Goal: Find contact information: Find contact information

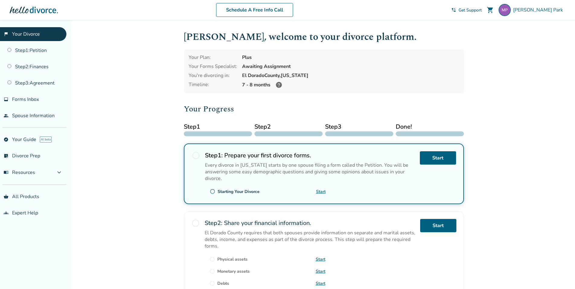
click at [278, 85] on icon at bounding box center [279, 85] width 6 height 6
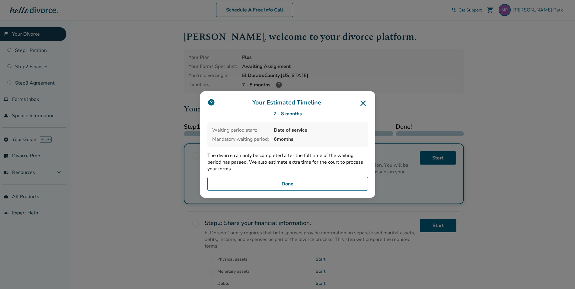
click at [363, 100] on icon at bounding box center [363, 103] width 10 height 10
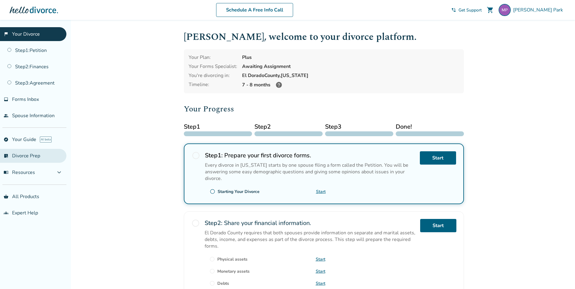
click at [21, 159] on link "list_alt_check Divorce Prep" at bounding box center [33, 156] width 66 height 14
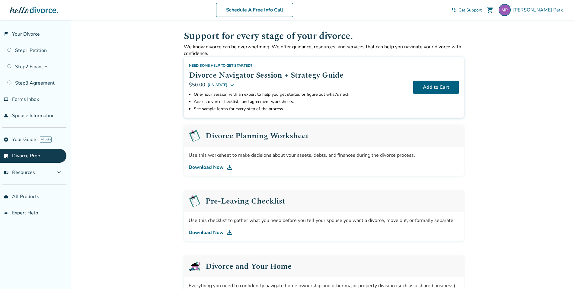
scroll to position [0, 0]
click at [209, 165] on link "Download Now" at bounding box center [324, 167] width 270 height 7
click at [201, 230] on link "Download Now" at bounding box center [324, 232] width 270 height 7
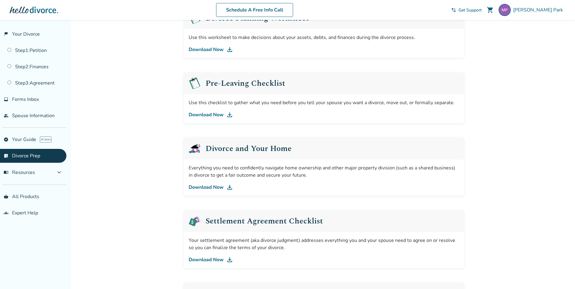
scroll to position [119, 0]
click at [213, 185] on link "Download Now" at bounding box center [324, 186] width 270 height 7
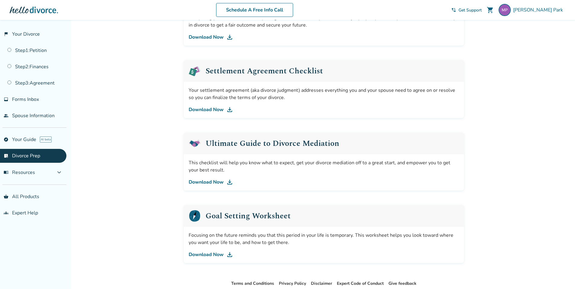
scroll to position [269, 0]
click at [207, 109] on link "Download Now" at bounding box center [324, 109] width 270 height 7
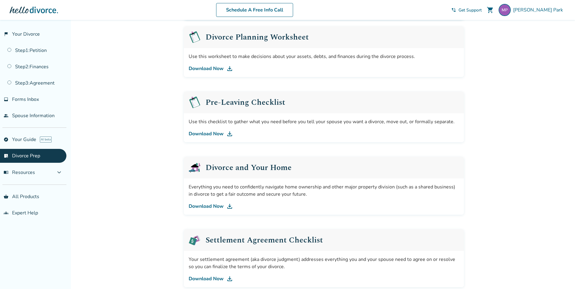
scroll to position [0, 0]
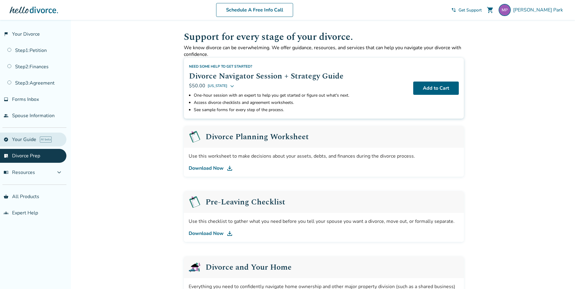
click at [27, 139] on link "explore Your Guide AI beta" at bounding box center [33, 140] width 66 height 14
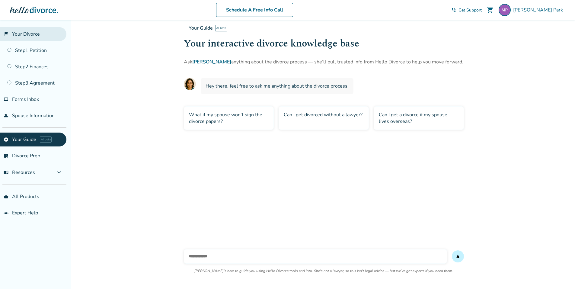
click at [27, 34] on link "flag_2 Your Divorce" at bounding box center [33, 34] width 66 height 14
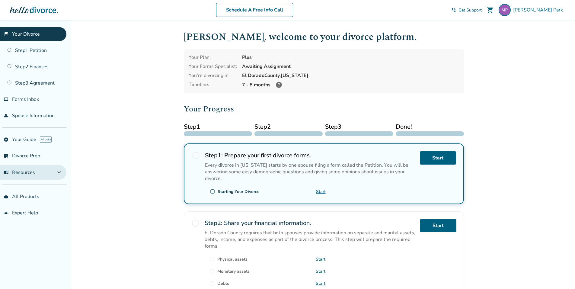
click at [57, 171] on span "expand_more" at bounding box center [59, 172] width 7 height 7
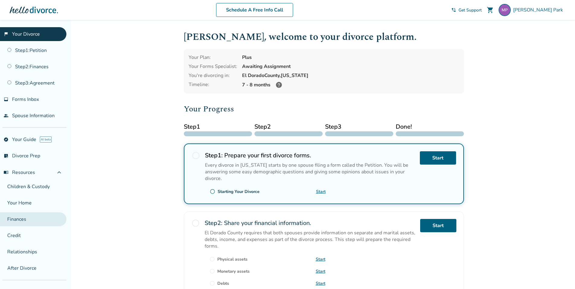
click at [18, 221] on link "Finances" at bounding box center [33, 219] width 66 height 14
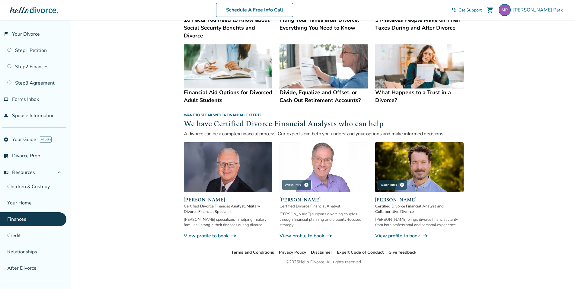
scroll to position [314, 0]
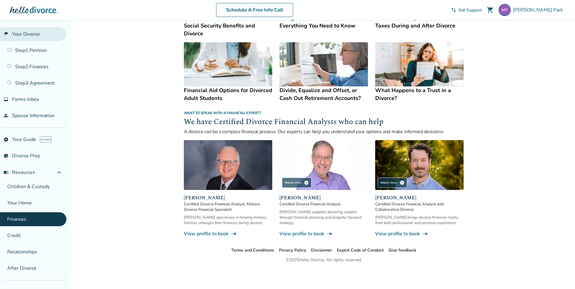
click at [21, 31] on link "flag_2 Your Divorce" at bounding box center [33, 34] width 66 height 14
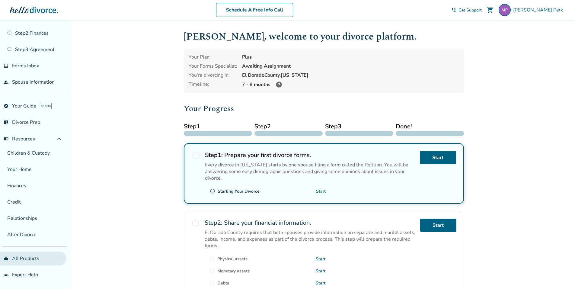
scroll to position [1, 0]
click at [18, 262] on link "shopping_basket All Products" at bounding box center [33, 258] width 66 height 14
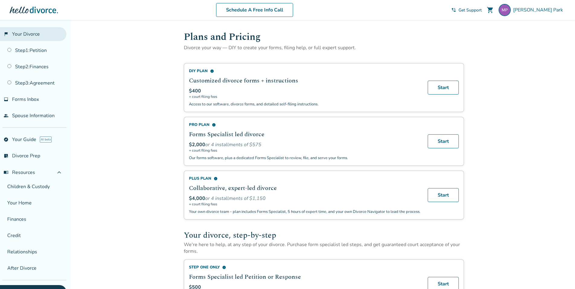
click at [33, 31] on link "flag_2 Your Divorce" at bounding box center [33, 34] width 66 height 14
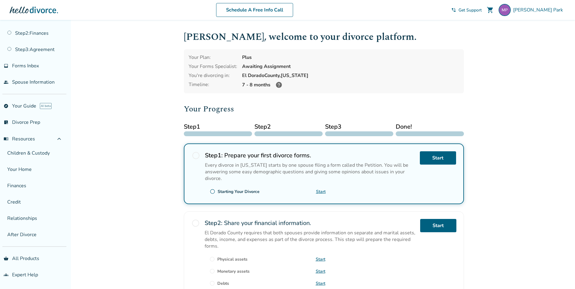
scroll to position [33, 0]
click at [14, 275] on link "groups Expert Help" at bounding box center [33, 276] width 66 height 14
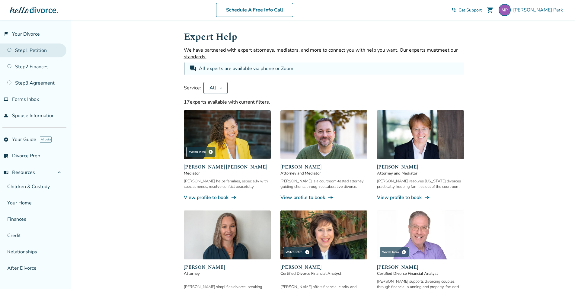
click at [26, 49] on link "Step 1 : Petition" at bounding box center [33, 50] width 66 height 14
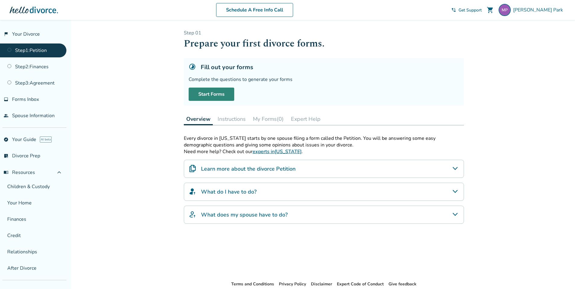
click at [216, 90] on link "Start Forms" at bounding box center [212, 94] width 46 height 13
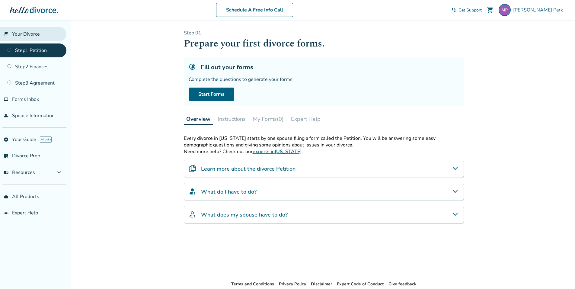
click at [26, 31] on link "flag_2 Your Divorce" at bounding box center [33, 34] width 66 height 14
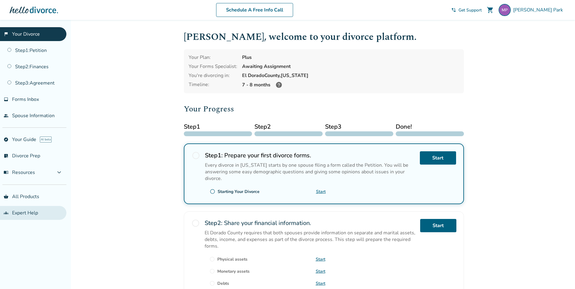
click at [26, 214] on link "groups Expert Help" at bounding box center [33, 213] width 66 height 14
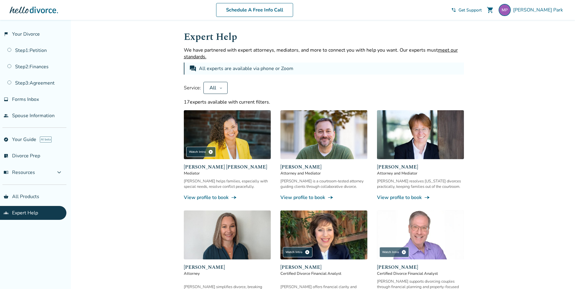
click at [221, 86] on icon at bounding box center [220, 87] width 3 height 5
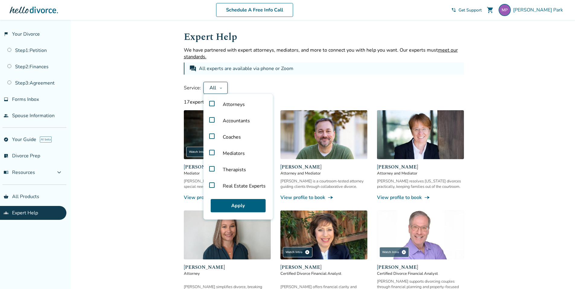
click at [210, 119] on label "Accountants" at bounding box center [238, 121] width 65 height 16
click at [241, 207] on button "Apply" at bounding box center [238, 205] width 55 height 13
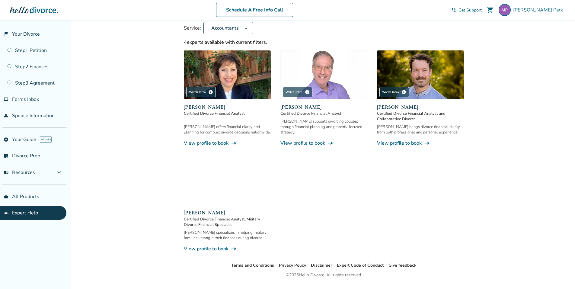
scroll to position [60, 0]
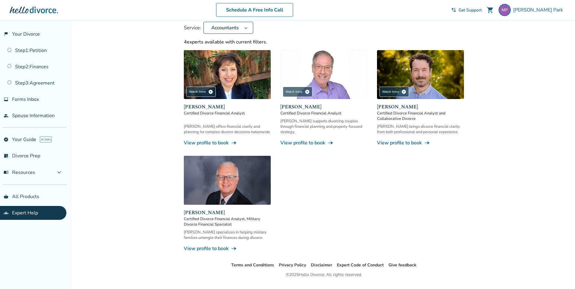
click at [207, 142] on link "View profile to book line_end_arrow_notch" at bounding box center [227, 142] width 87 height 7
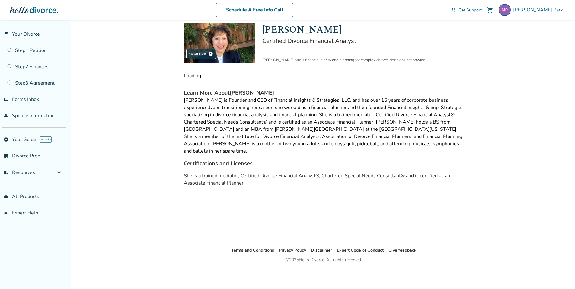
scroll to position [20, 0]
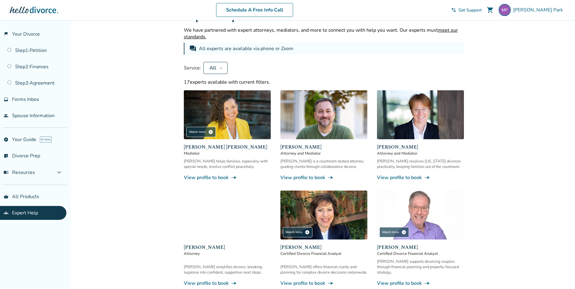
scroll to position [60, 0]
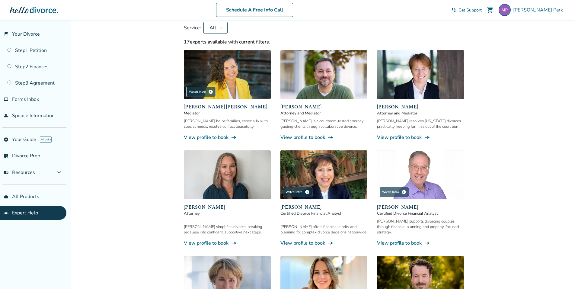
click at [220, 23] on button "All" at bounding box center [215, 28] width 24 height 12
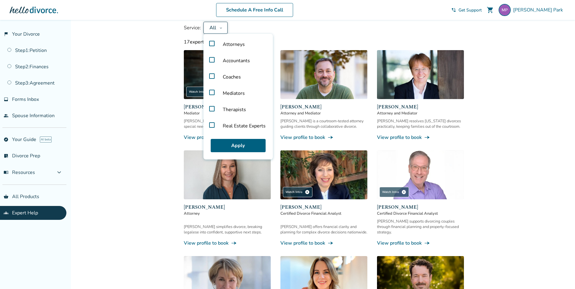
click at [213, 58] on label "Accountants" at bounding box center [238, 61] width 65 height 16
click at [242, 145] on button "Apply" at bounding box center [238, 145] width 55 height 13
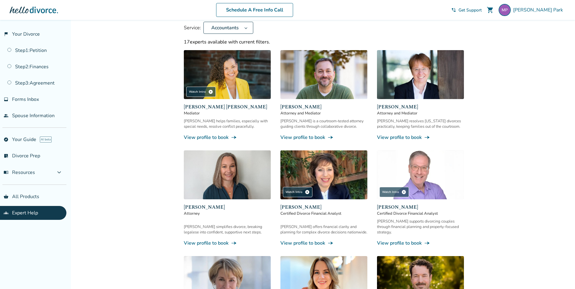
click at [404, 240] on link "View profile to book line_end_arrow_notch" at bounding box center [420, 243] width 87 height 7
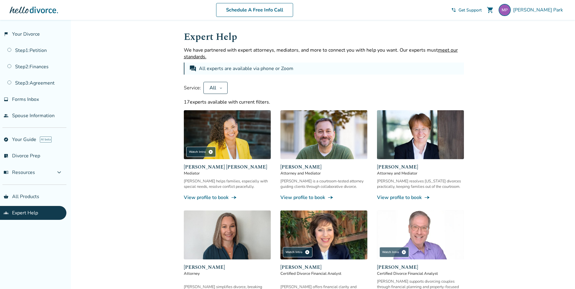
scroll to position [20, 0]
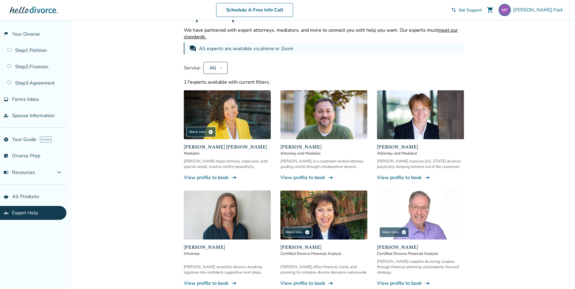
click at [217, 69] on button "All" at bounding box center [215, 68] width 24 height 12
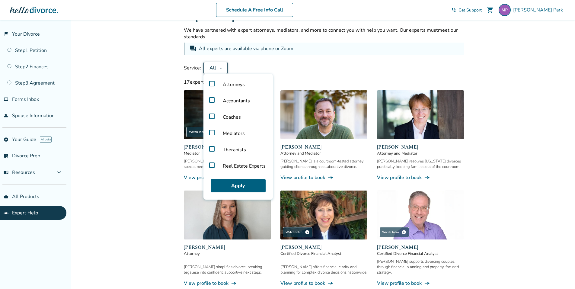
click at [214, 104] on label "Accountants" at bounding box center [238, 101] width 65 height 16
click at [212, 98] on label "Accountants" at bounding box center [238, 101] width 65 height 16
drag, startPoint x: 212, startPoint y: 98, endPoint x: 217, endPoint y: 126, distance: 28.9
click at [212, 98] on label "Accountants" at bounding box center [238, 101] width 65 height 16
click at [236, 184] on button "Apply" at bounding box center [238, 185] width 55 height 13
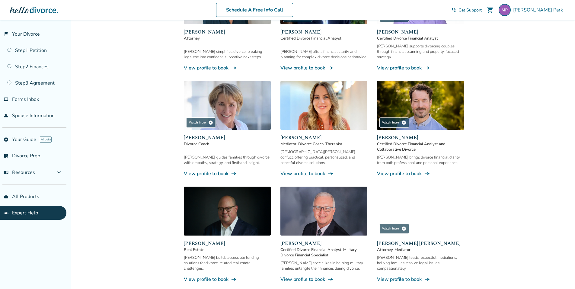
scroll to position [235, 0]
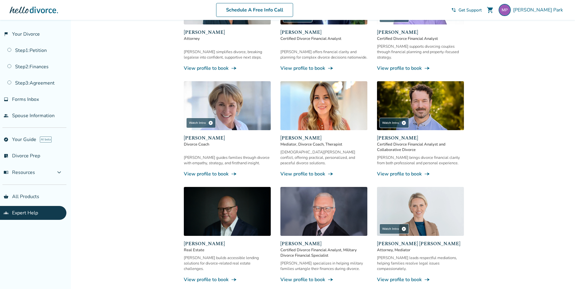
click at [411, 171] on link "View profile to book line_end_arrow_notch" at bounding box center [420, 174] width 87 height 7
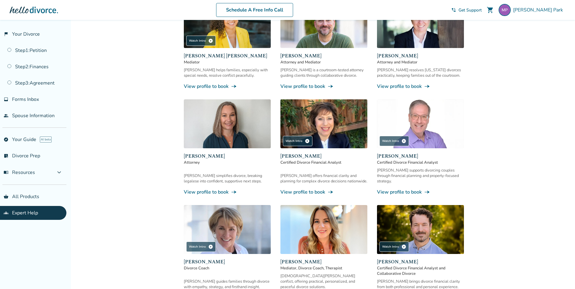
scroll to position [111, 0]
click at [213, 189] on link "View profile to book line_end_arrow_notch" at bounding box center [227, 192] width 87 height 7
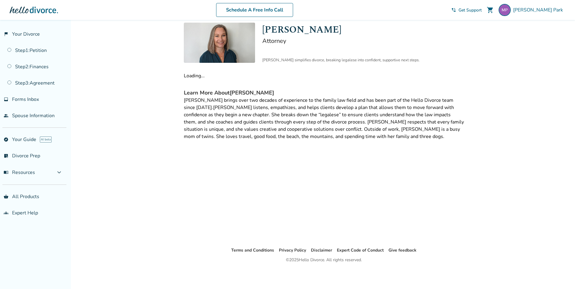
scroll to position [20, 0]
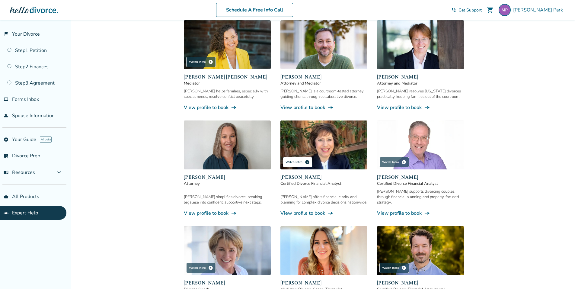
scroll to position [90, 0]
click at [302, 159] on div "Watch Intro play_circle" at bounding box center [298, 162] width 30 height 10
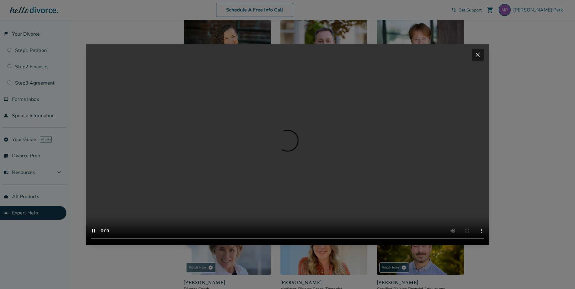
click at [481, 51] on span "close" at bounding box center [477, 54] width 7 height 7
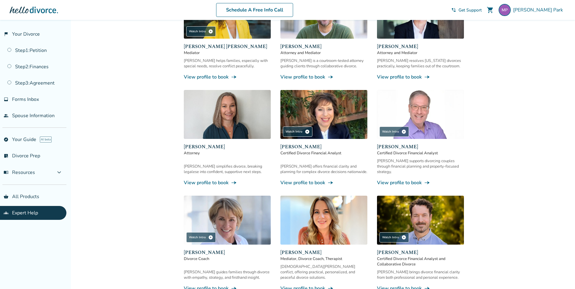
scroll to position [121, 0]
